Goal: Information Seeking & Learning: Understand process/instructions

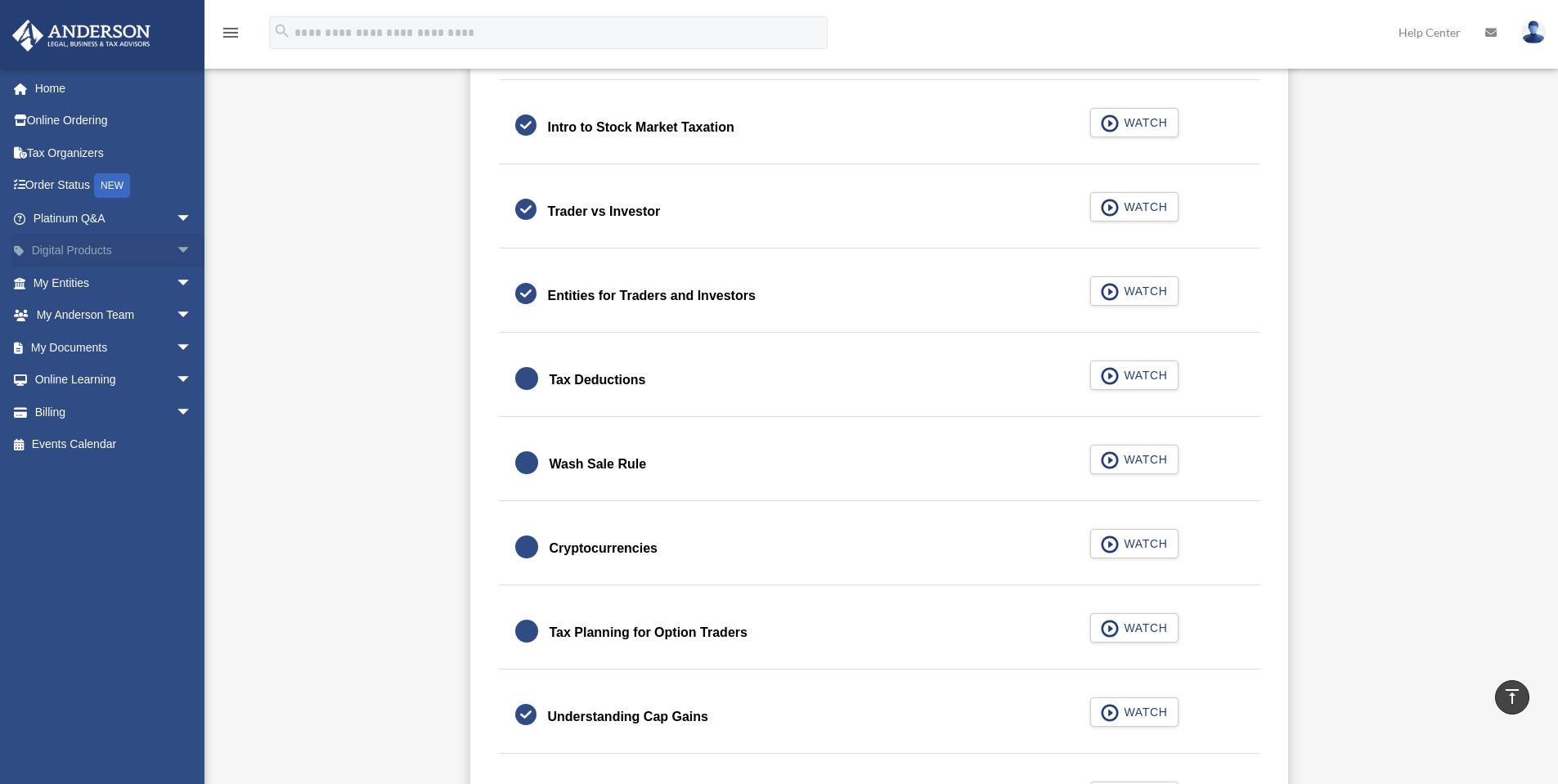
scroll to position [1117, 0]
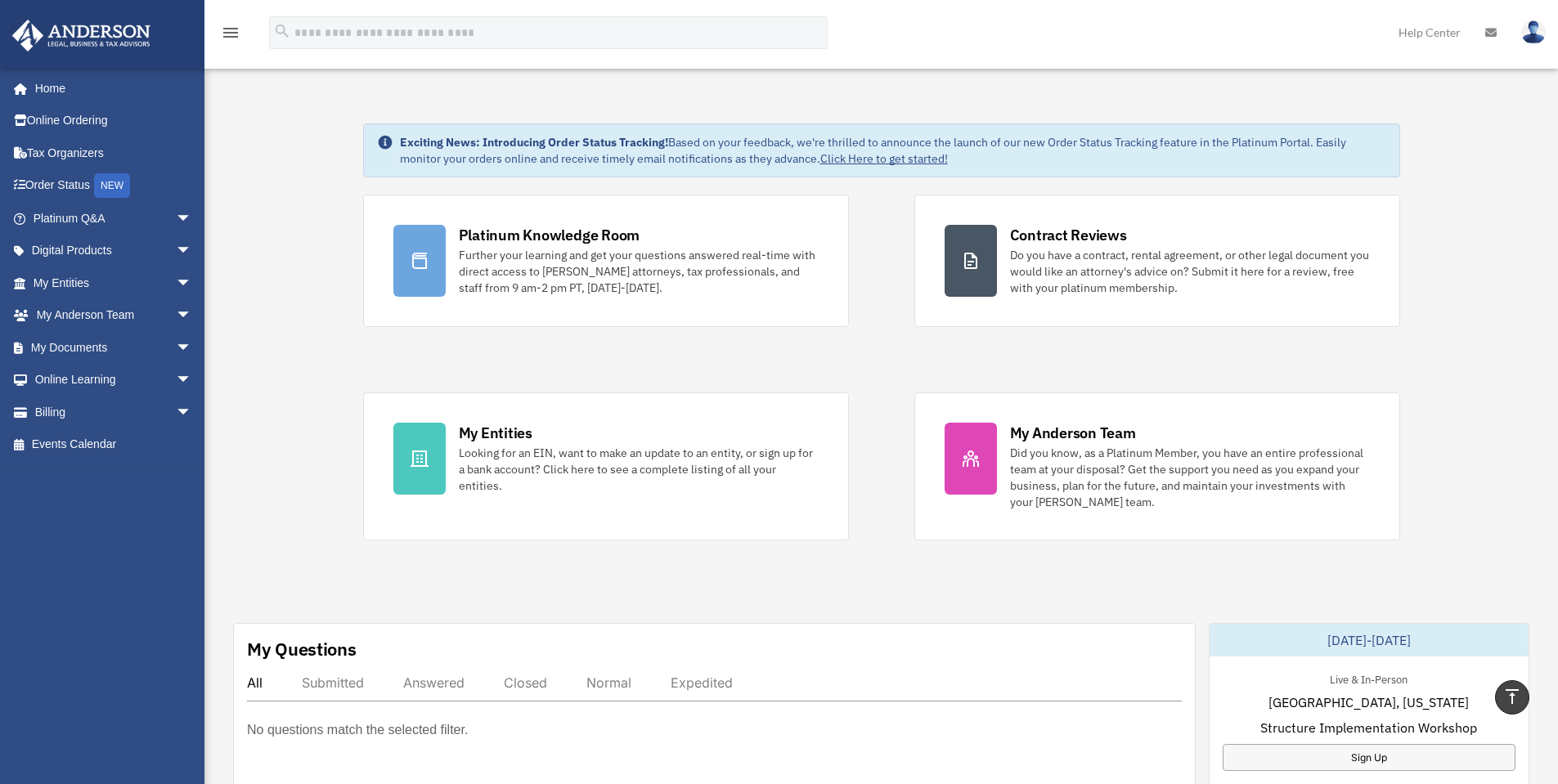
scroll to position [522, 0]
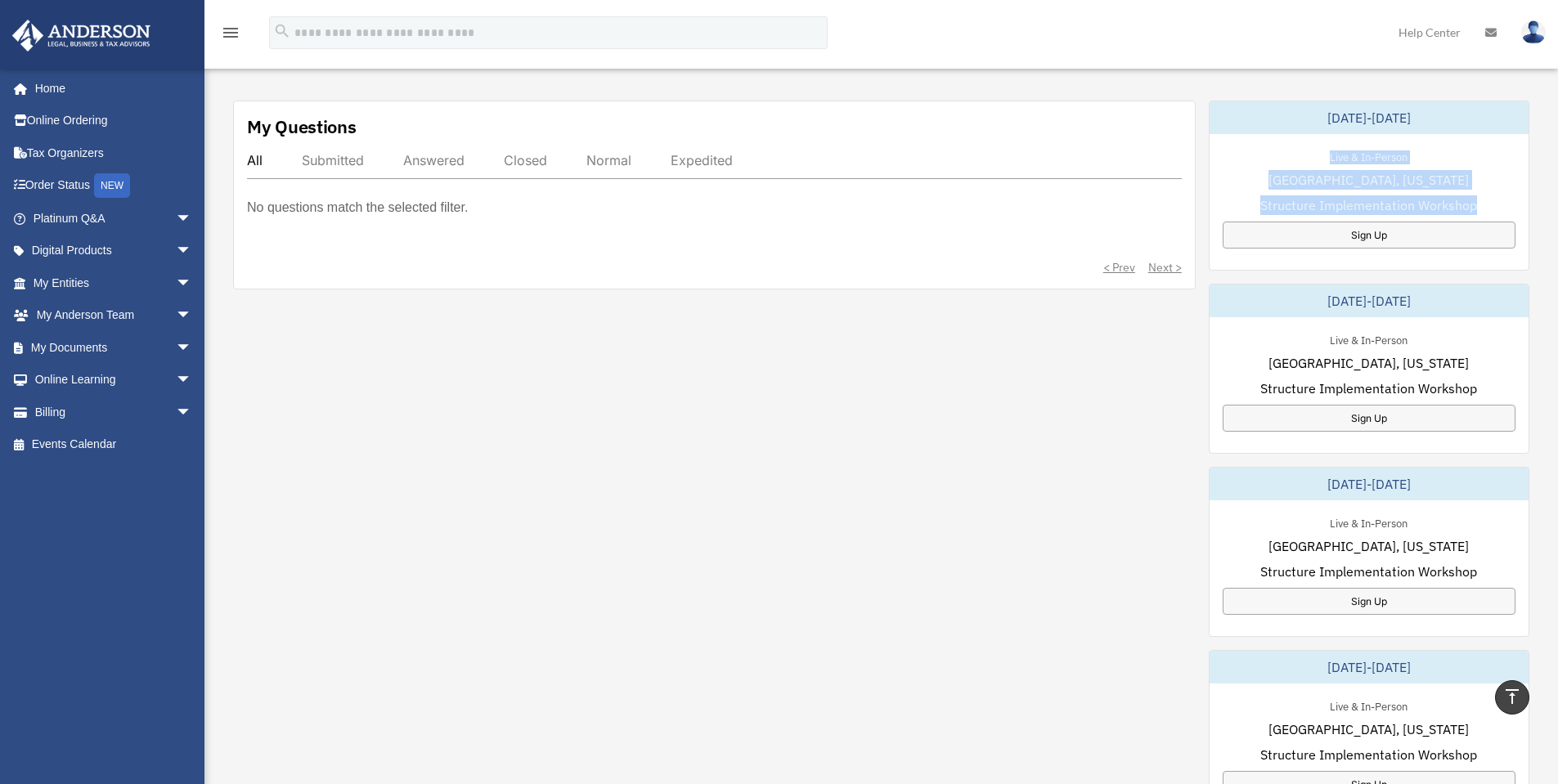
drag, startPoint x: 1324, startPoint y: 153, endPoint x: 1482, endPoint y: 201, distance: 165.1
click at [1482, 201] on div "Live & In-Person [GEOGRAPHIC_DATA], [US_STATE] Structure Implementation Worksho…" at bounding box center [1368, 197] width 319 height 127
click at [942, 425] on div "My Questions All Submitted Answered Closed Normal Expedited No questions match …" at bounding box center [881, 552] width 1296 height 903
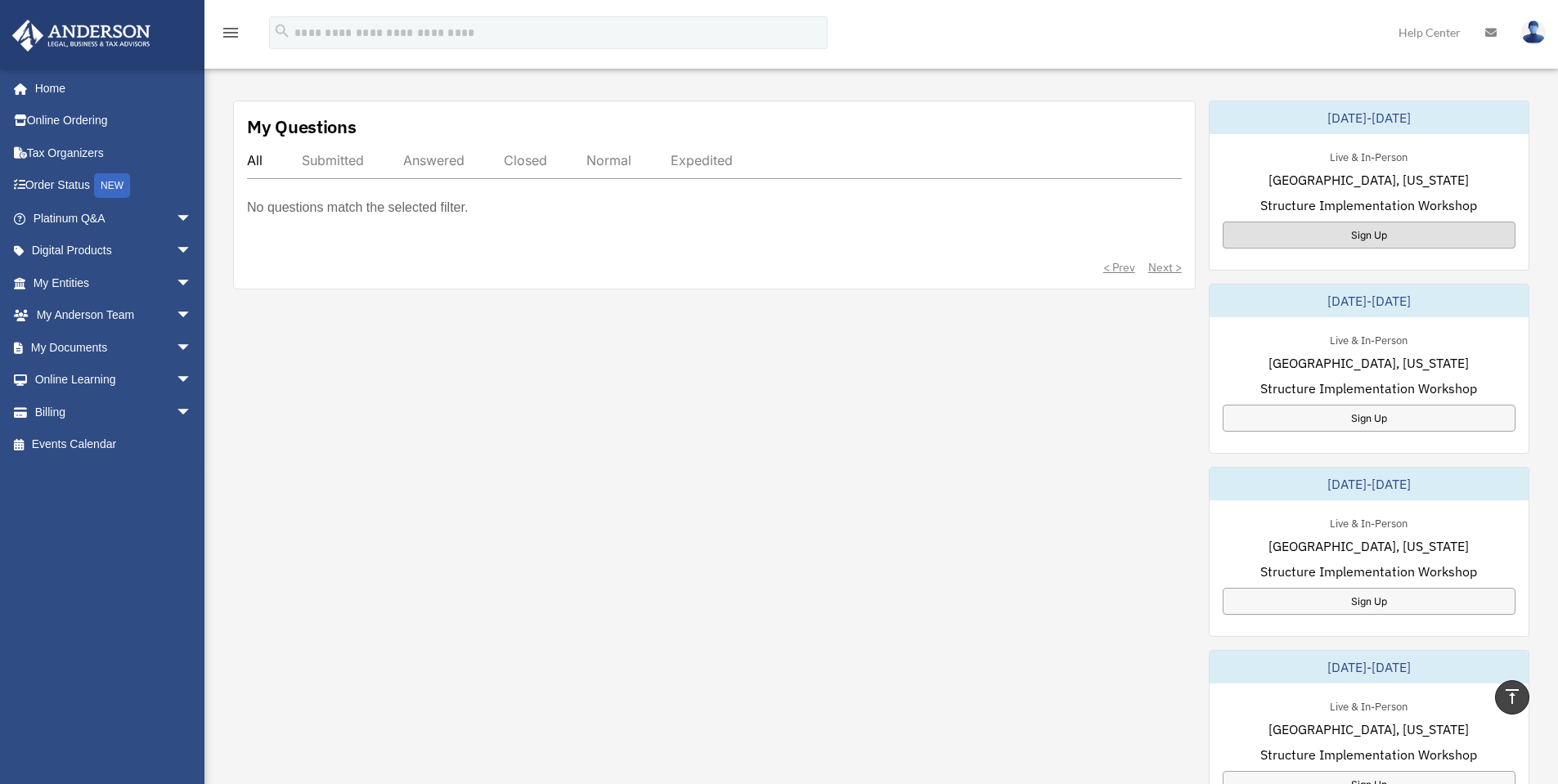
click at [1406, 229] on div "Sign Up" at bounding box center [1368, 235] width 292 height 27
click at [175, 214] on span "arrow_drop_down" at bounding box center [192, 219] width 33 height 34
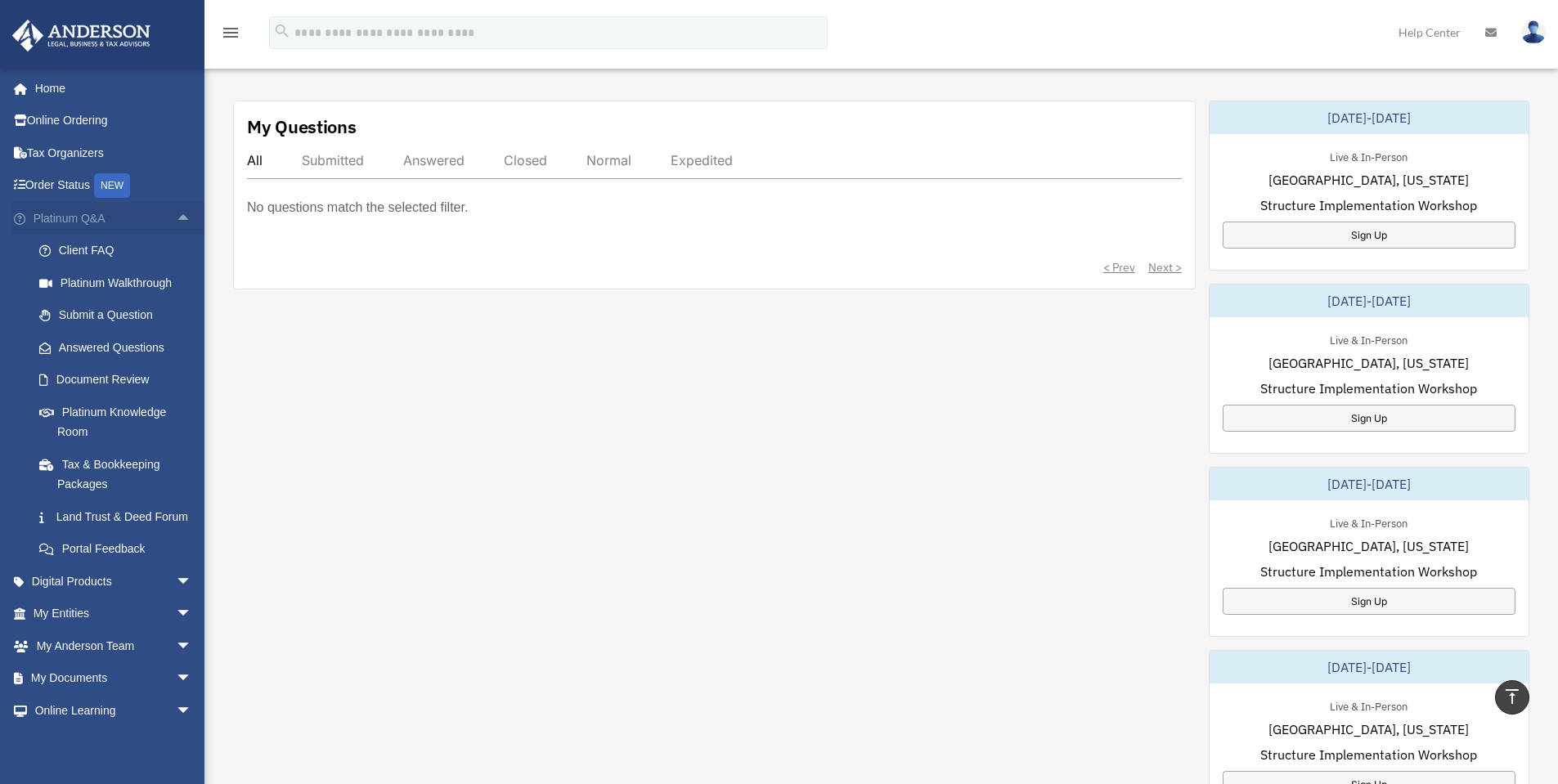
click at [175, 216] on span "arrow_drop_up" at bounding box center [192, 219] width 33 height 34
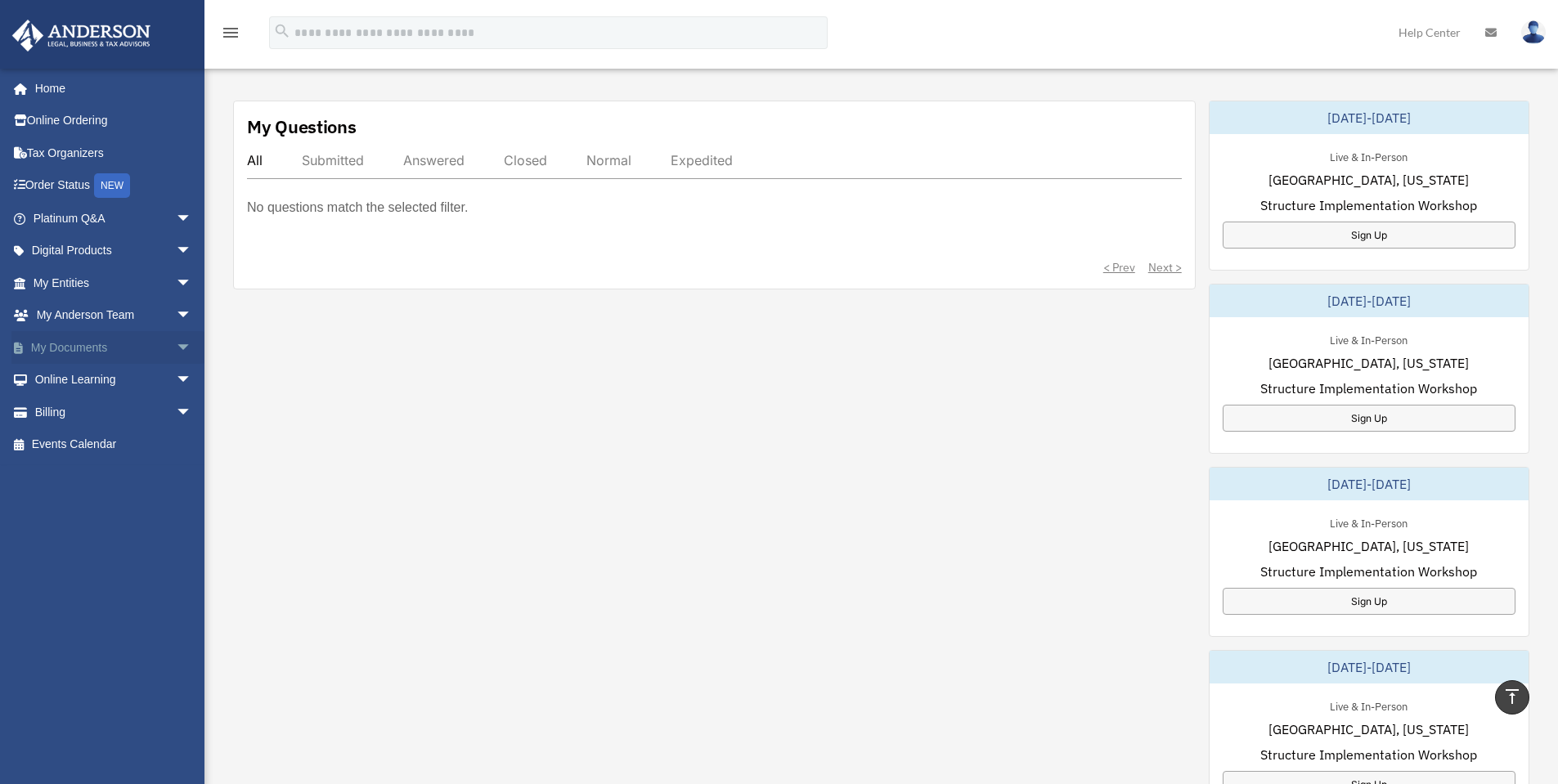
click at [175, 351] on span "arrow_drop_down" at bounding box center [192, 347] width 33 height 34
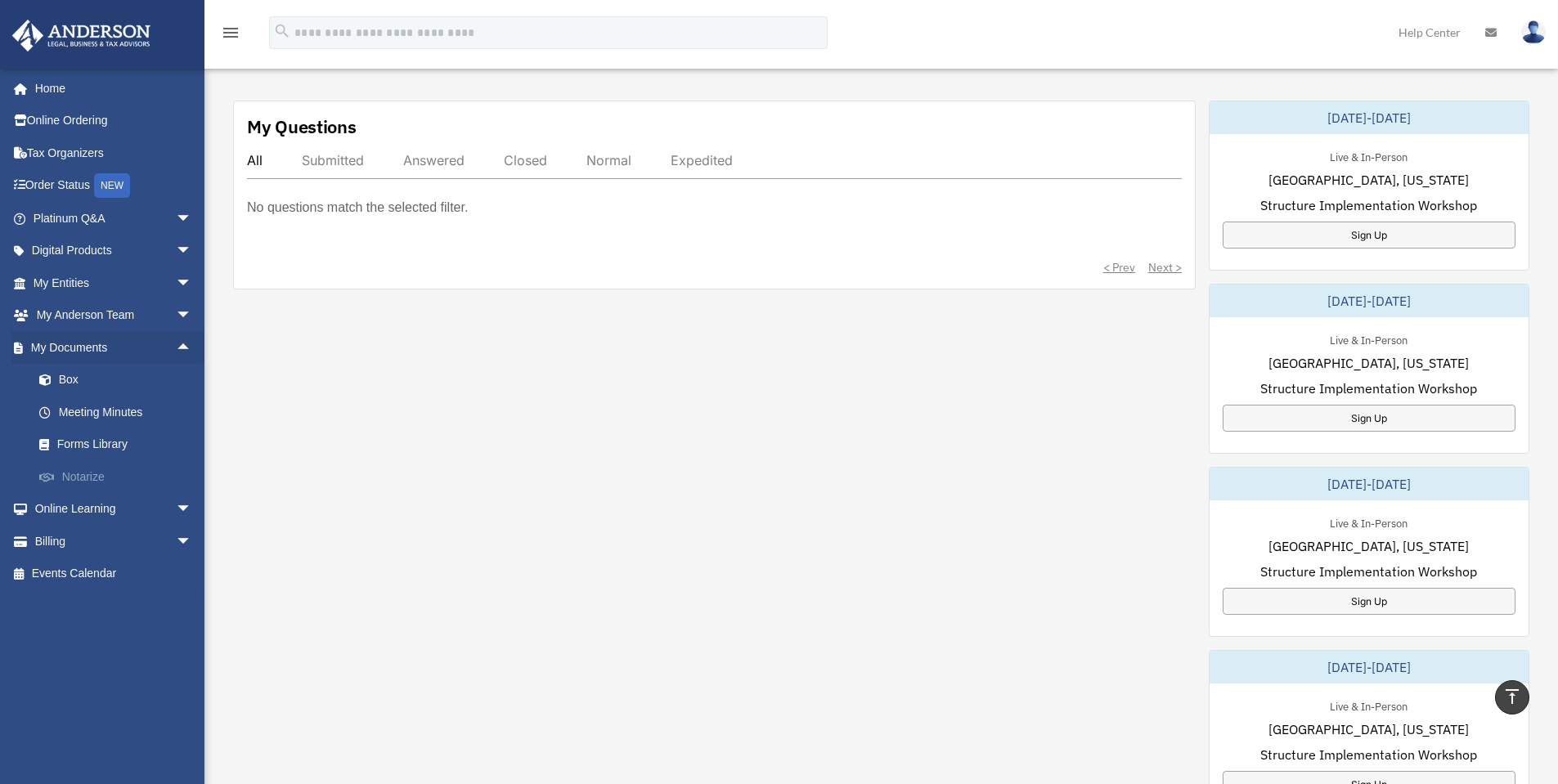
click at [83, 478] on link "Notarize" at bounding box center [120, 476] width 194 height 33
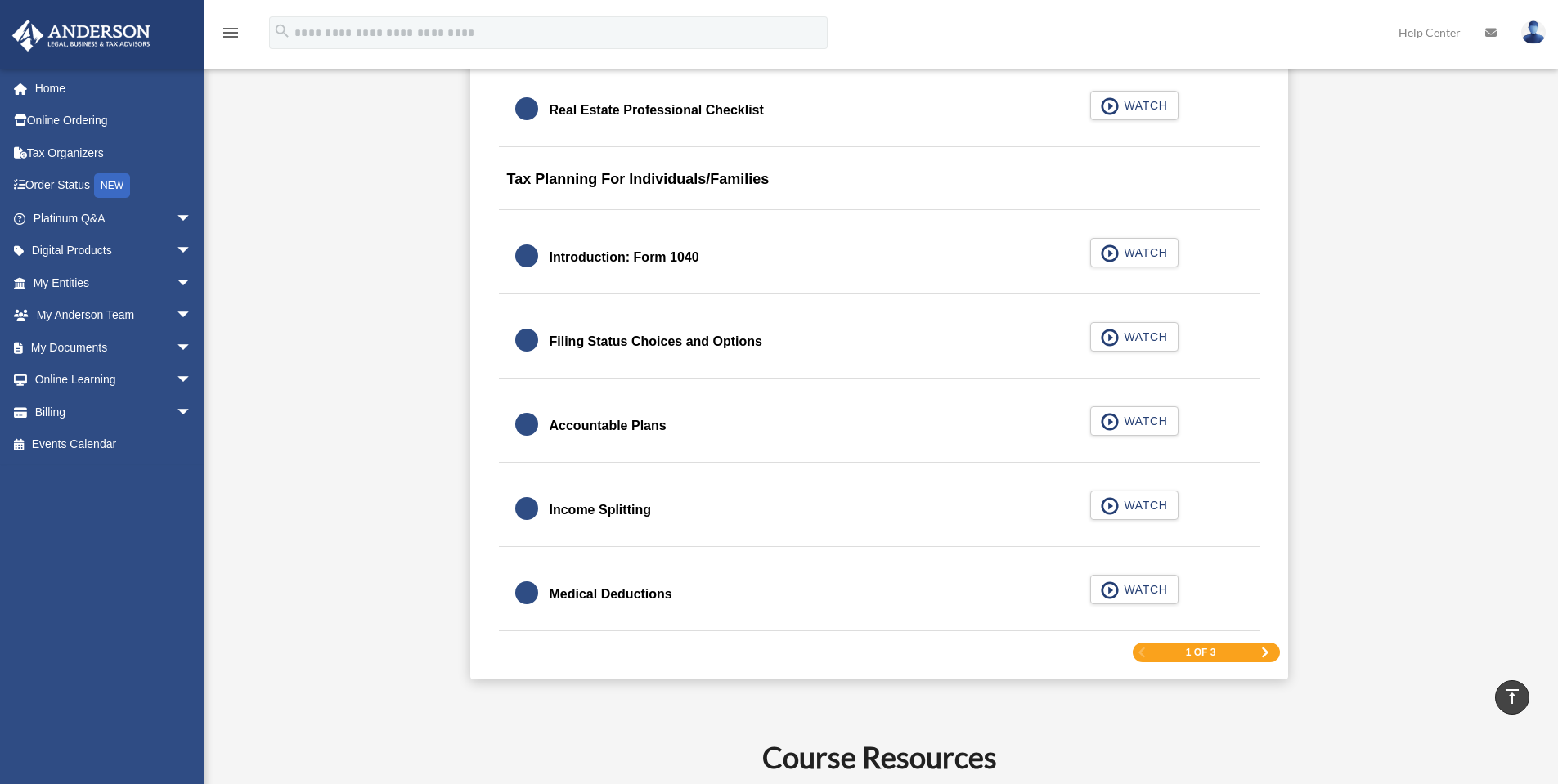
scroll to position [2342, 0]
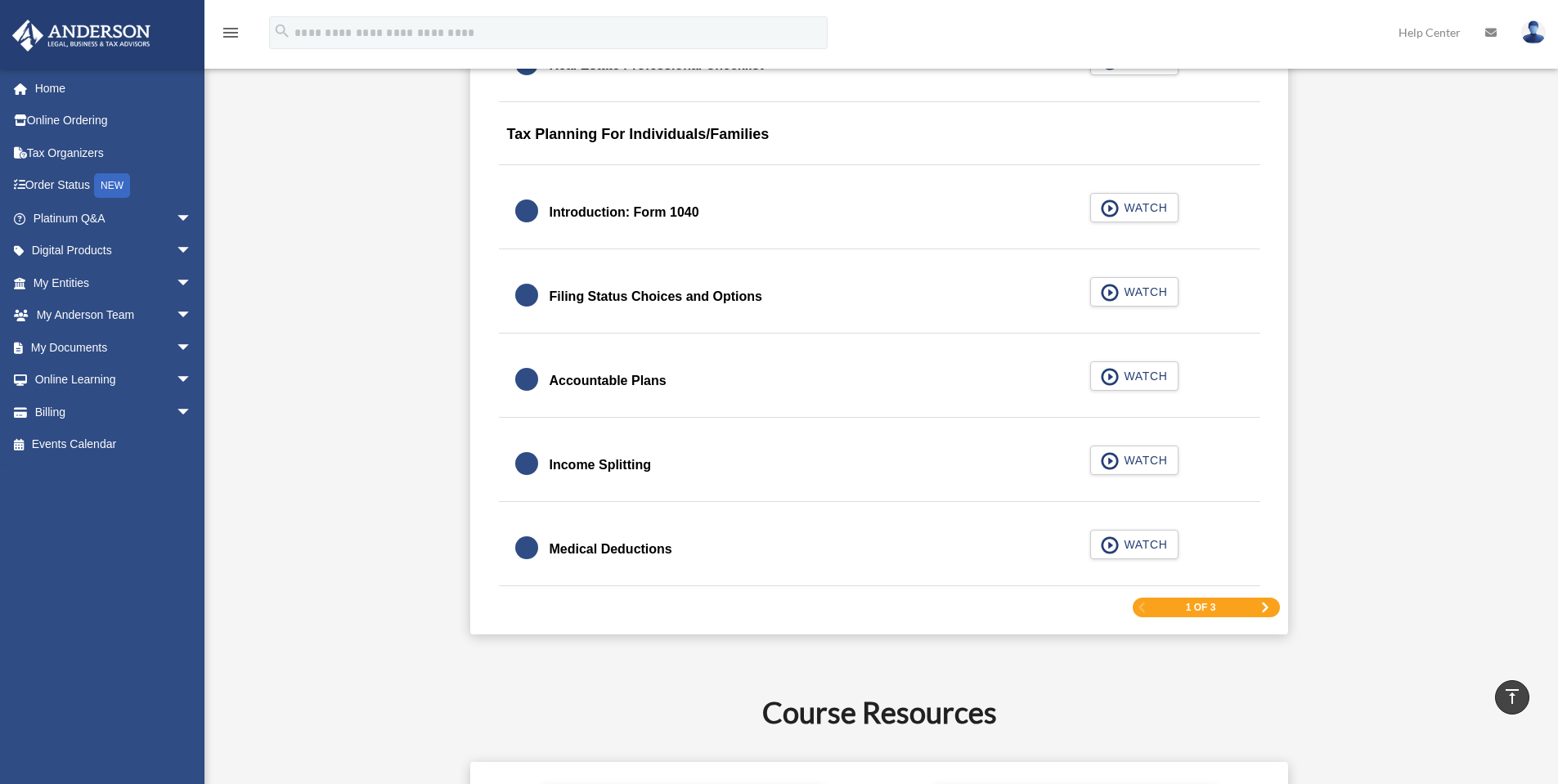
click at [1252, 609] on div "1 of 3" at bounding box center [1206, 607] width 148 height 20
click at [1258, 607] on div "1 of 3" at bounding box center [1206, 607] width 148 height 20
click at [1264, 609] on span "Next Page" at bounding box center [1265, 608] width 10 height 10
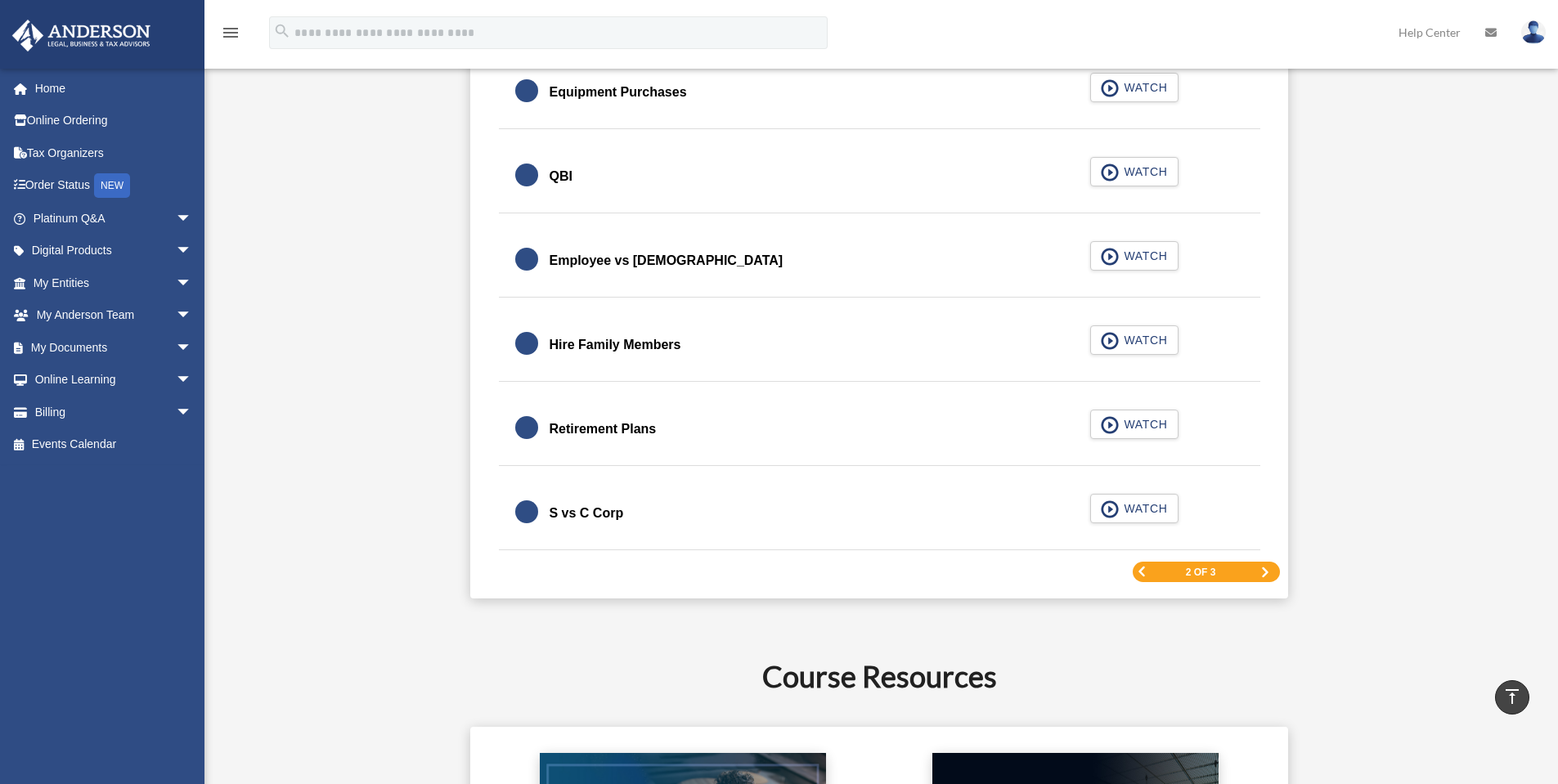
click at [1264, 569] on span "Next Page" at bounding box center [1265, 572] width 10 height 10
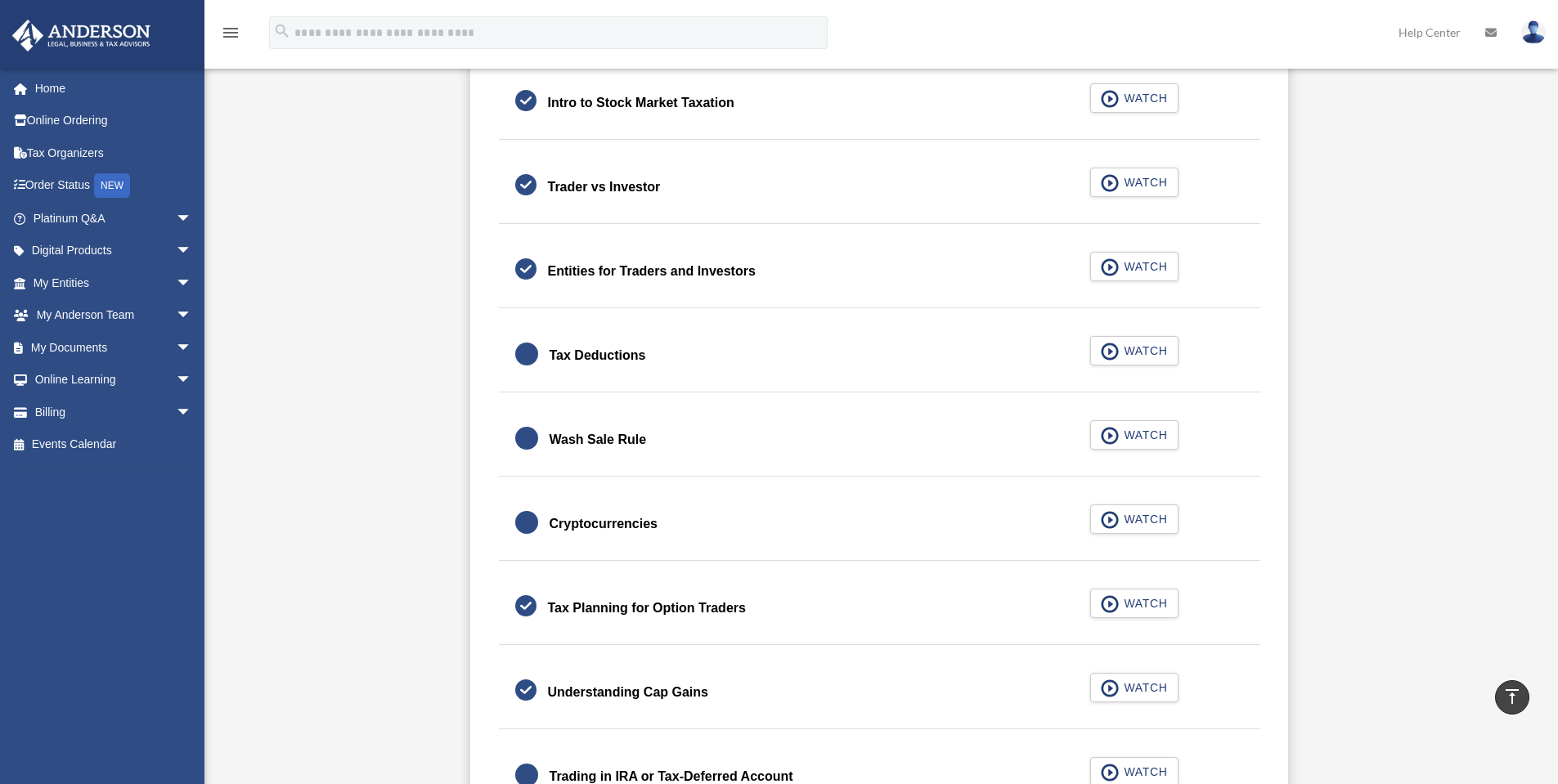
scroll to position [1117, 0]
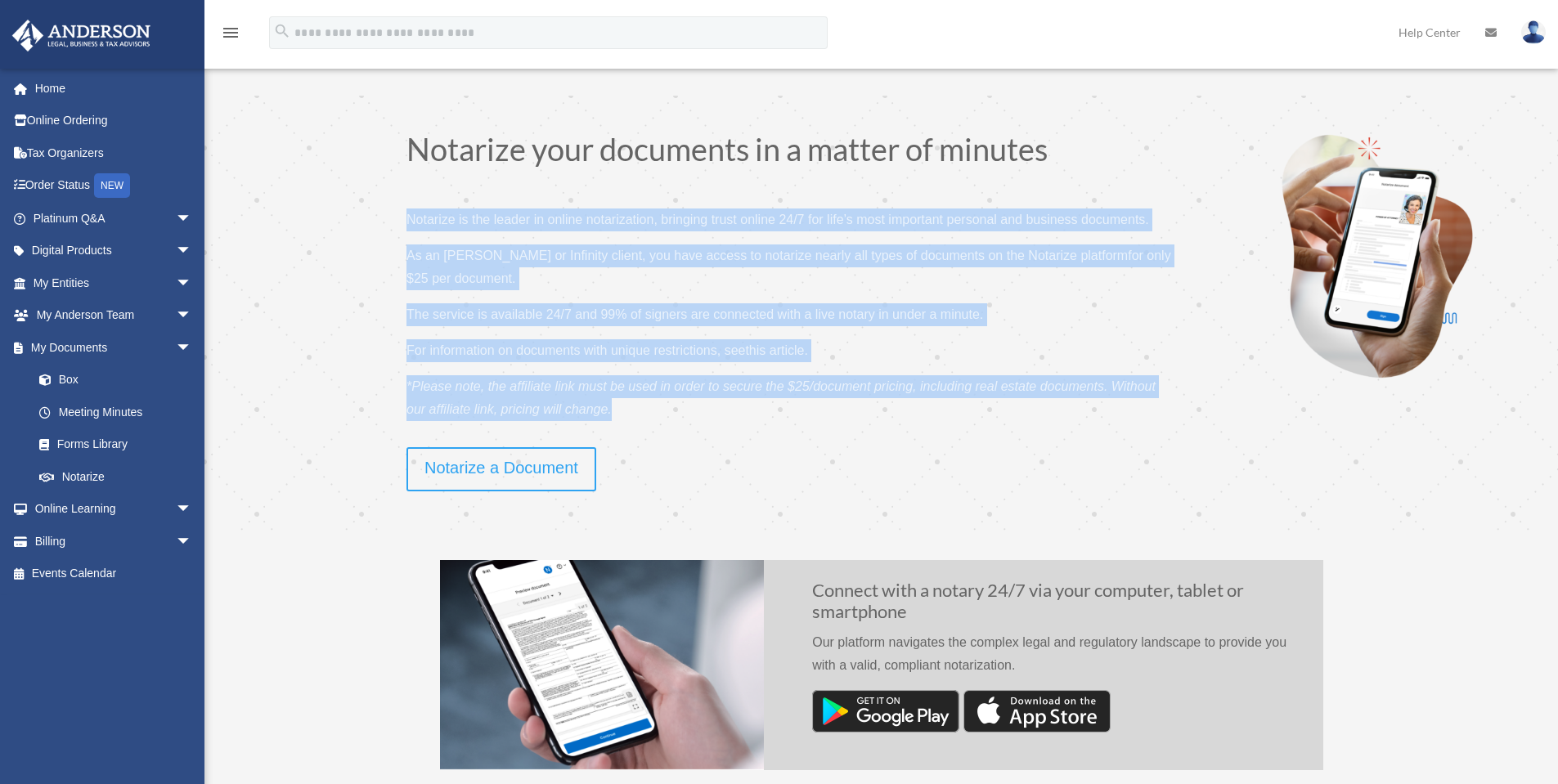
drag, startPoint x: 693, startPoint y: 228, endPoint x: 1094, endPoint y: 415, distance: 442.5
click at [1094, 415] on div "Notarize your documents in a matter of minutes Notarize is the leader in online…" at bounding box center [715, 289] width 923 height 313
click at [1033, 425] on p "*Please note, the affiliate link must be used in order to secure the $25/docume…" at bounding box center [792, 404] width 771 height 58
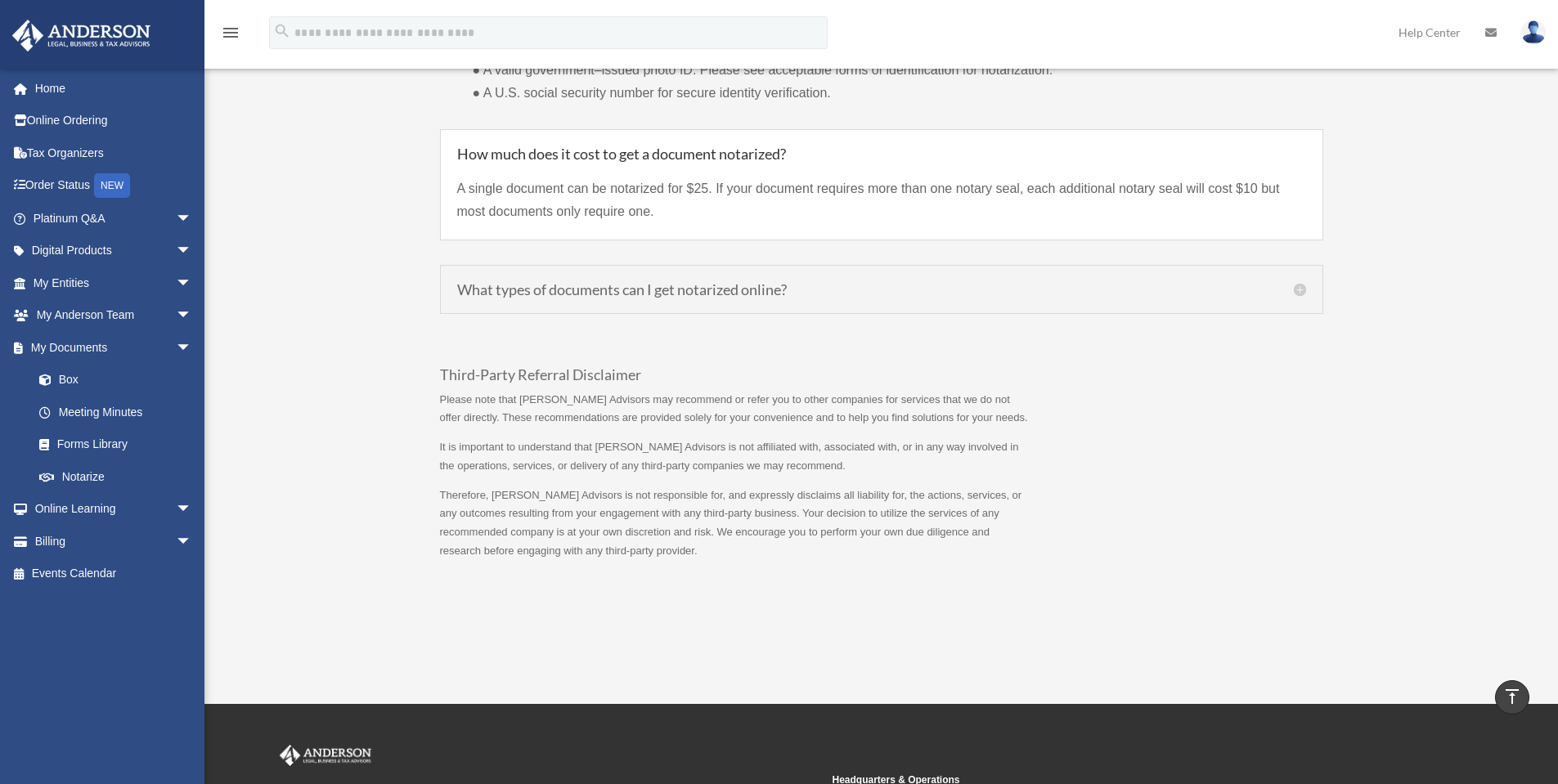
scroll to position [1363, 0]
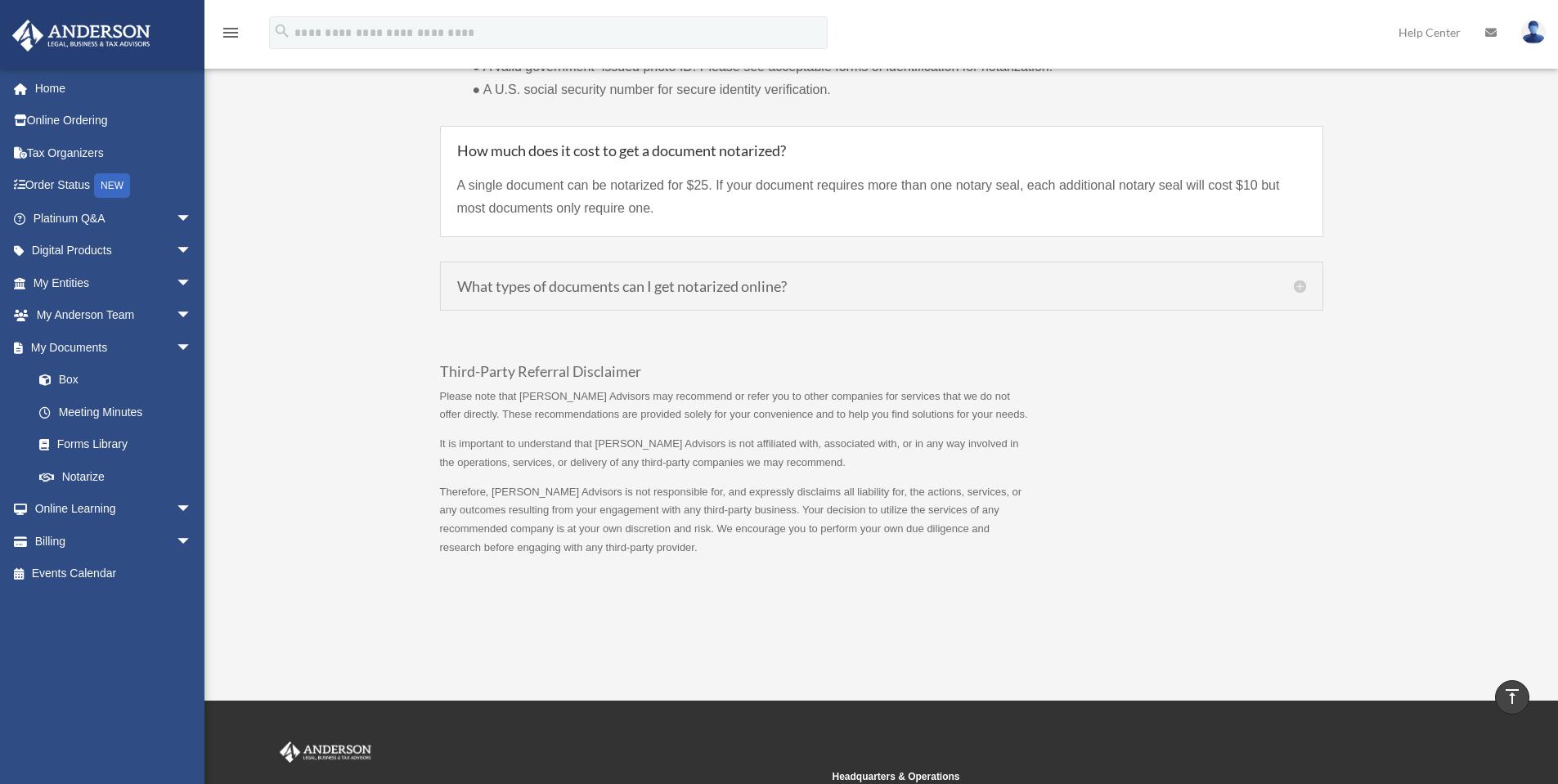
click at [646, 281] on h5 "What types of documents can I get notarized online?" at bounding box center [881, 286] width 849 height 14
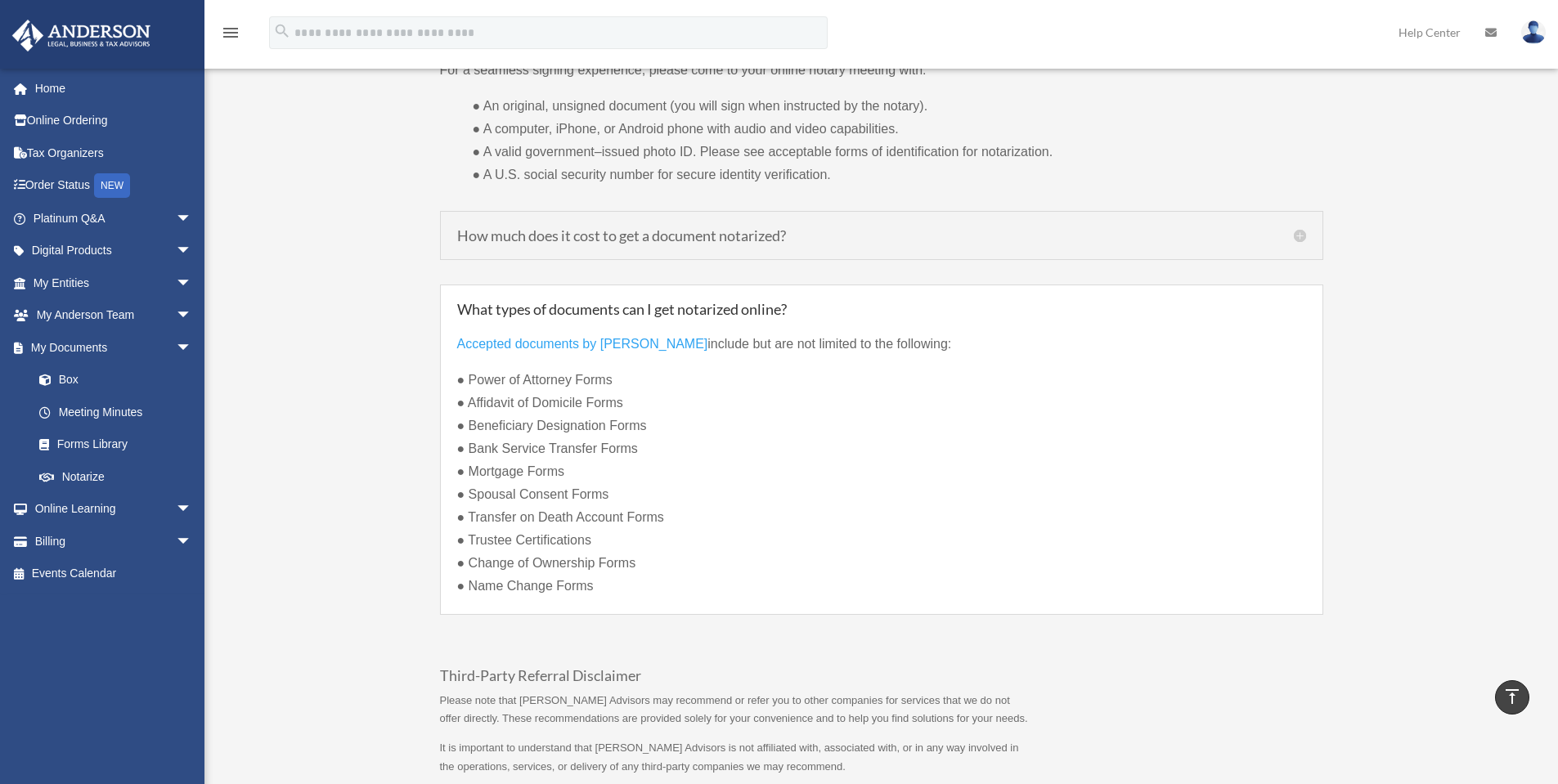
scroll to position [1199, 0]
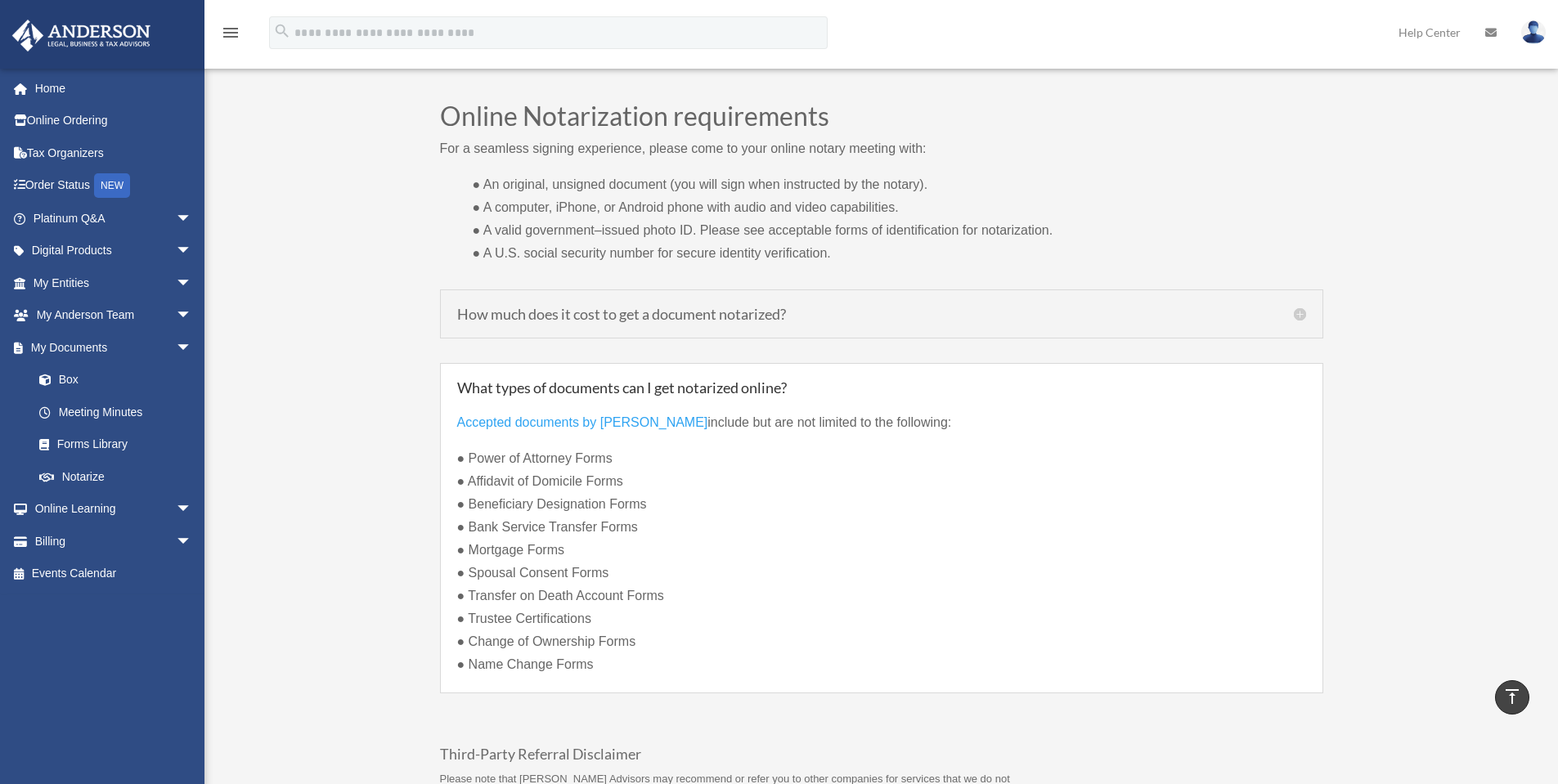
click at [626, 303] on div "How much does it cost to get a document notarized? A single document can be not…" at bounding box center [881, 313] width 883 height 49
click at [631, 313] on h5 "How much does it cost to get a document notarized?" at bounding box center [881, 313] width 849 height 14
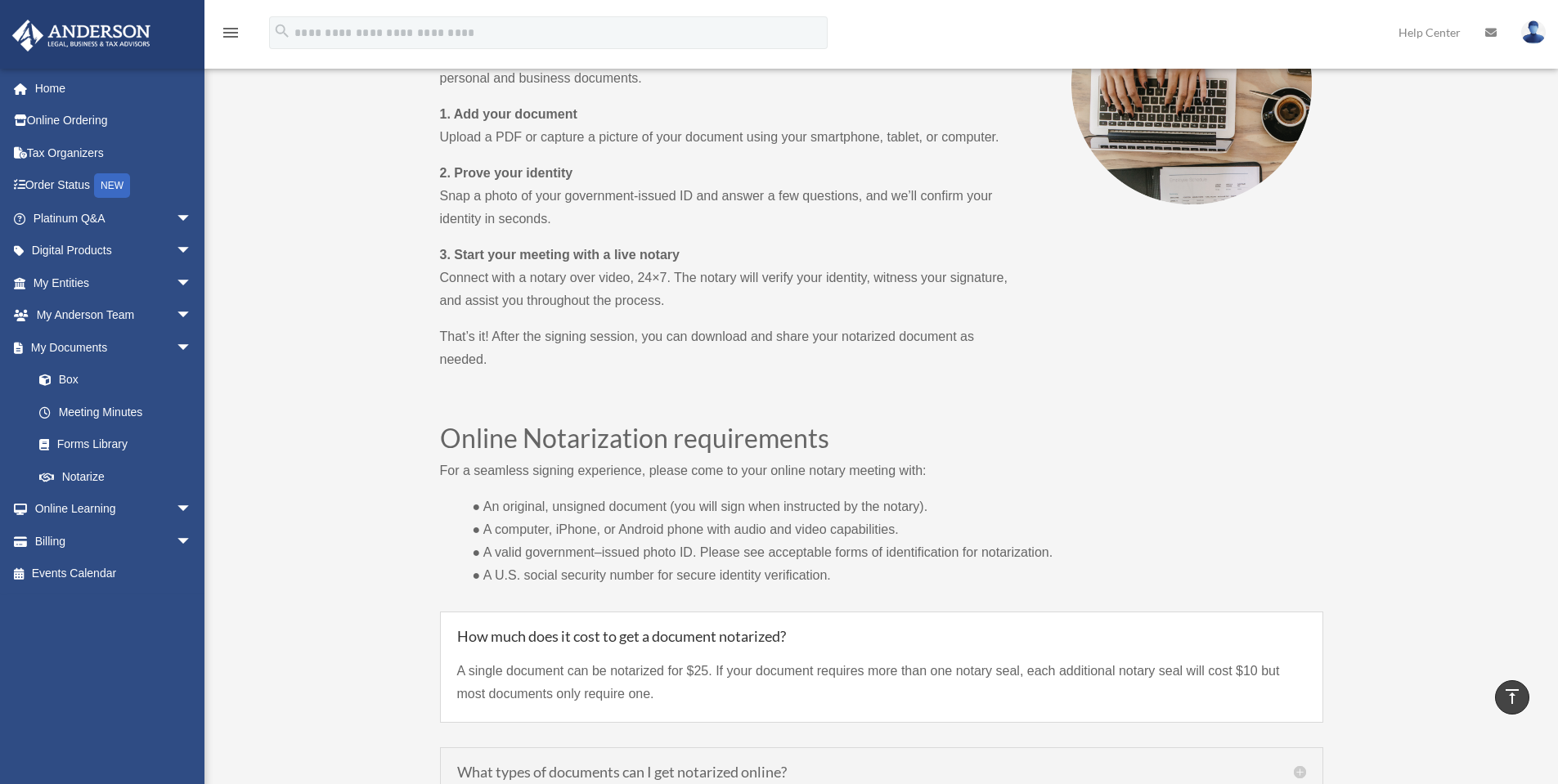
scroll to position [872, 0]
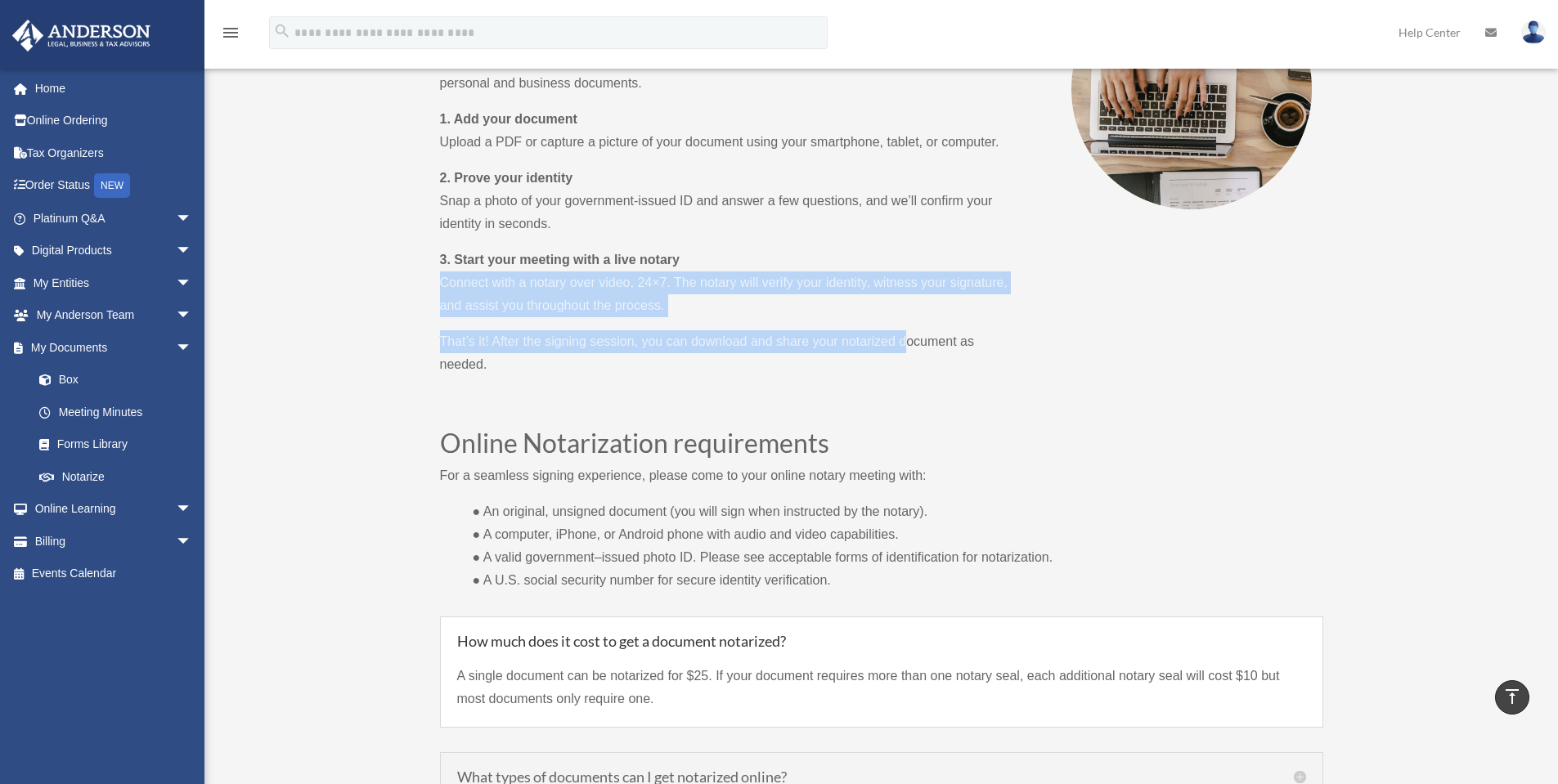
drag, startPoint x: 446, startPoint y: 274, endPoint x: 942, endPoint y: 350, distance: 501.8
click at [942, 350] on div "Notarize your documents in a matter of minutes Notarize is the leader in online…" at bounding box center [880, 149] width 1353 height 1959
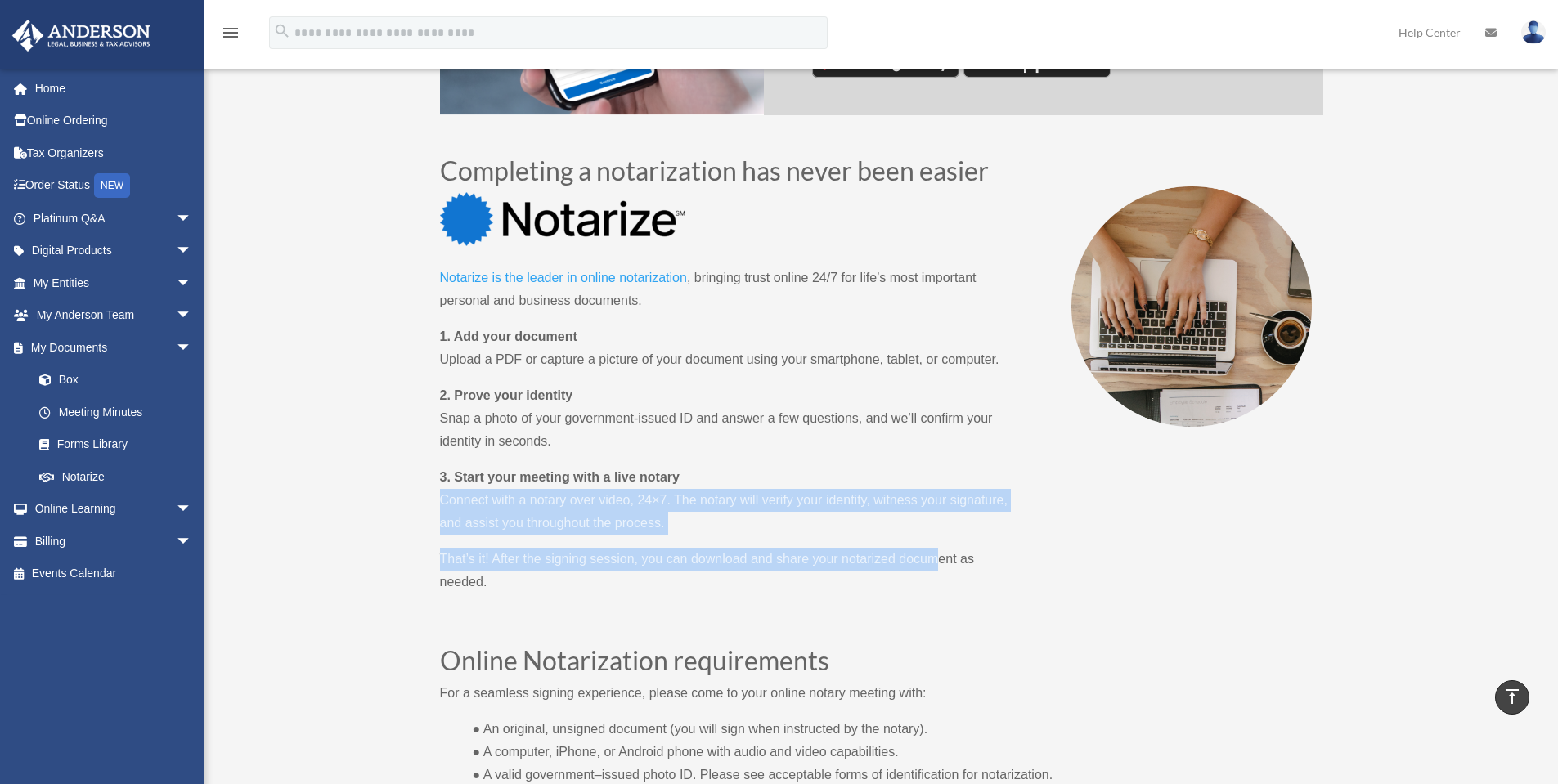
scroll to position [654, 0]
click at [504, 274] on link "Notarize is the leader in online notarization" at bounding box center [564, 282] width 247 height 22
